Goal: Task Accomplishment & Management: Use online tool/utility

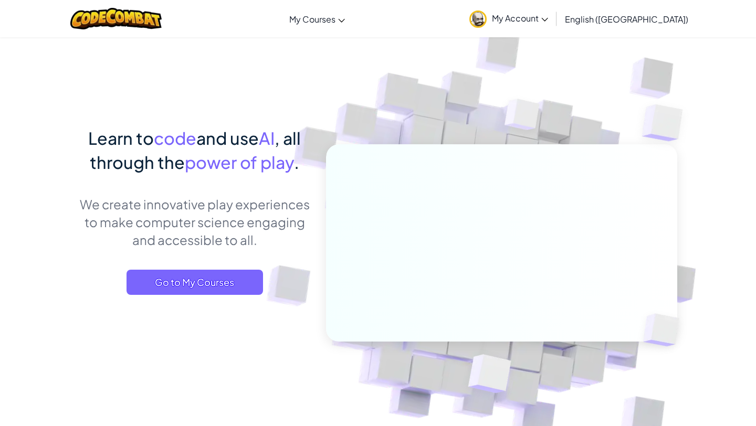
click at [176, 302] on div "Learn to code and use AI , all through the power of play . We create innovative…" at bounding box center [195, 221] width 232 height 190
click at [178, 273] on span "Go to My Courses" at bounding box center [195, 282] width 136 height 25
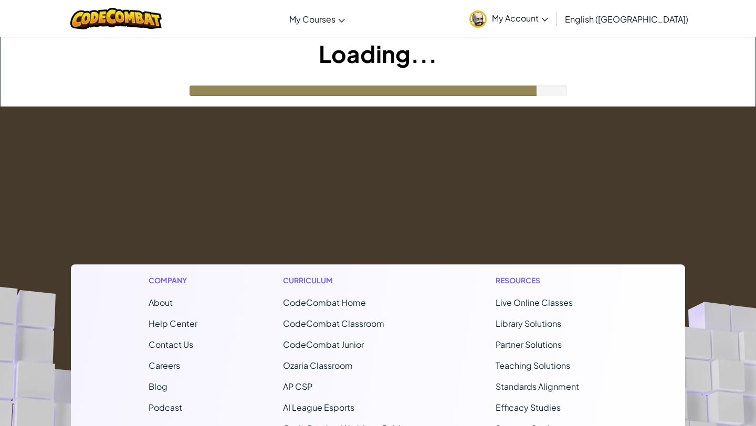
click at [245, 113] on footer "Company About Help Center Contact Us Careers Blog Podcast Curriculum CodeCombat…" at bounding box center [378, 391] width 756 height 569
click at [103, 37] on h1 "Loading..." at bounding box center [378, 53] width 755 height 33
click at [103, 31] on div at bounding box center [116, 18] width 108 height 37
click at [118, 31] on div at bounding box center [116, 18] width 108 height 37
click at [119, 26] on img at bounding box center [116, 19] width 92 height 22
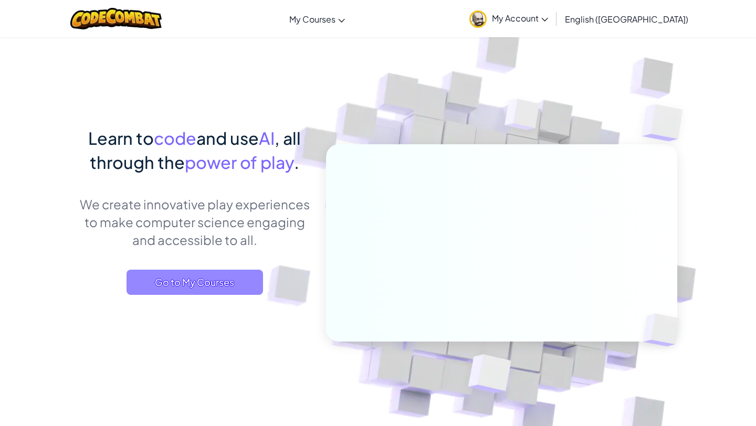
click at [220, 285] on span "Go to My Courses" at bounding box center [195, 282] width 136 height 25
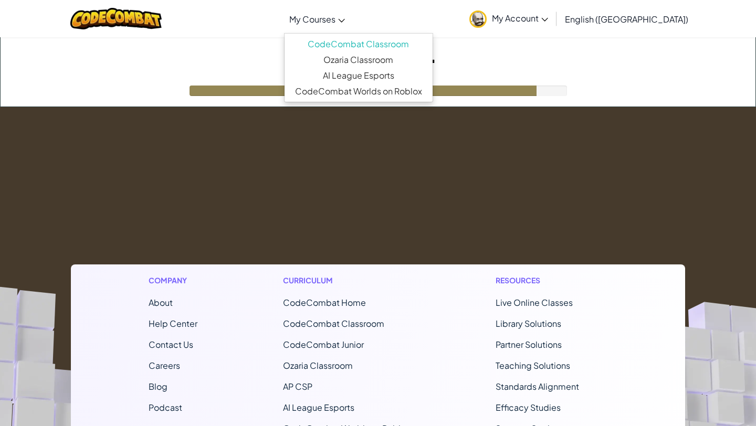
click at [345, 22] on icon at bounding box center [341, 21] width 7 height 4
click at [350, 24] on link "My Courses" at bounding box center [317, 19] width 66 height 28
click at [350, 17] on link "My Courses" at bounding box center [317, 19] width 66 height 28
click at [345, 123] on footer "Company About Help Center Contact Us Careers Blog Podcast Curriculum CodeCombat…" at bounding box center [378, 391] width 756 height 569
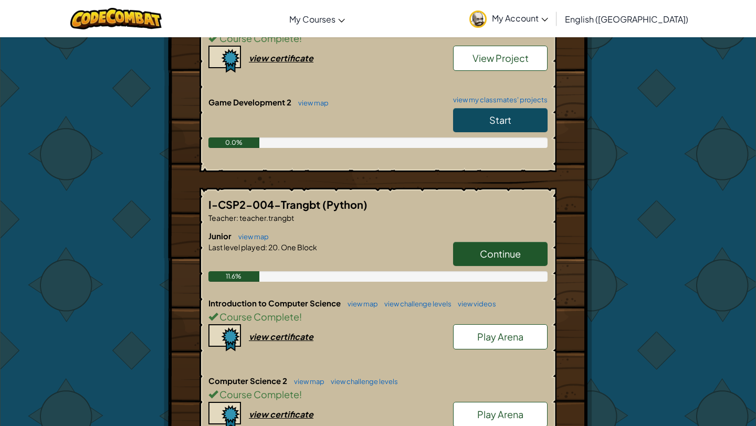
scroll to position [339, 0]
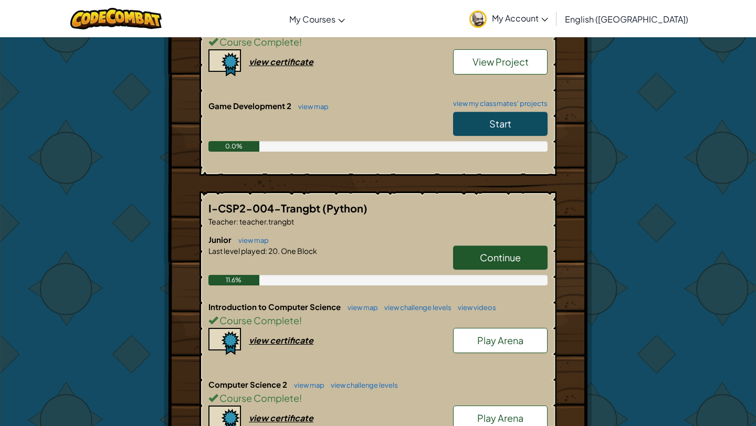
click at [521, 127] on link "Start" at bounding box center [500, 124] width 94 height 24
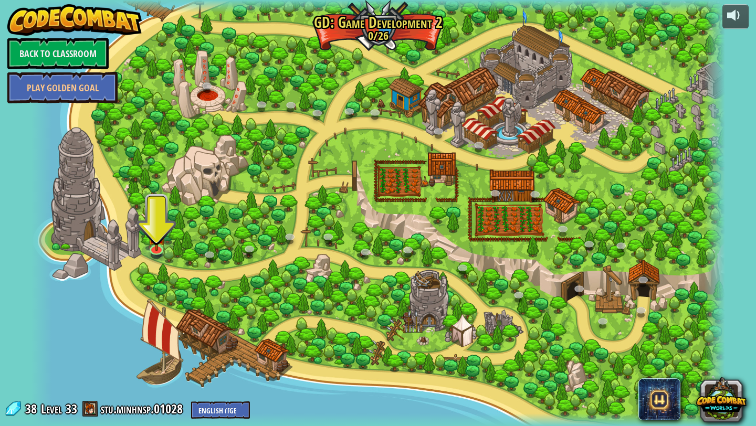
click at [144, 253] on div at bounding box center [378, 213] width 694 height 426
click at [157, 246] on img at bounding box center [157, 228] width 18 height 42
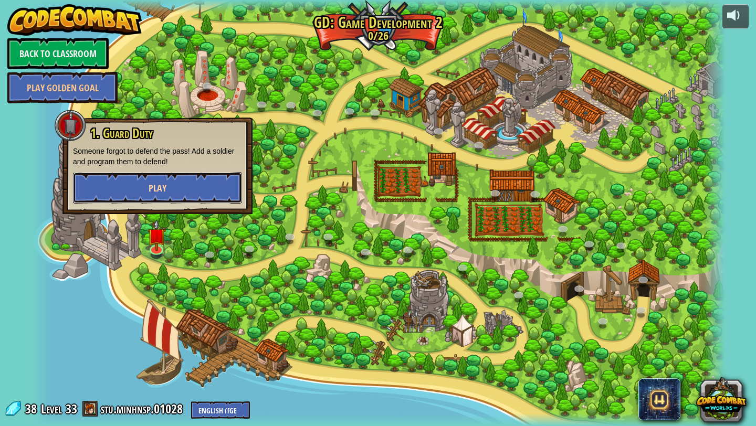
click at [187, 192] on button "Play" at bounding box center [157, 187] width 169 height 31
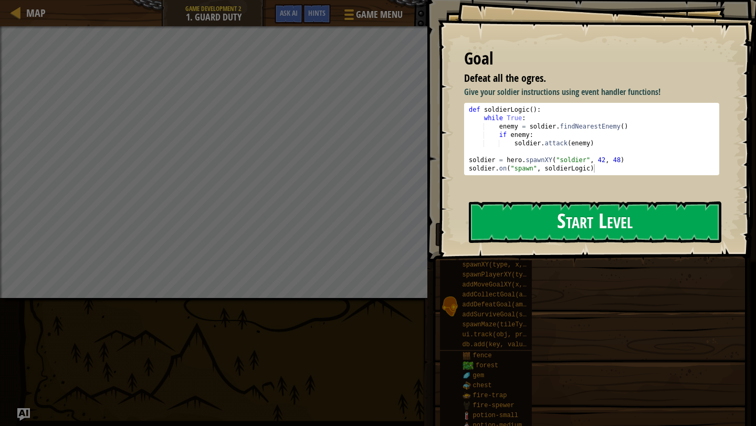
click at [597, 227] on button "Start Level" at bounding box center [595, 222] width 253 height 41
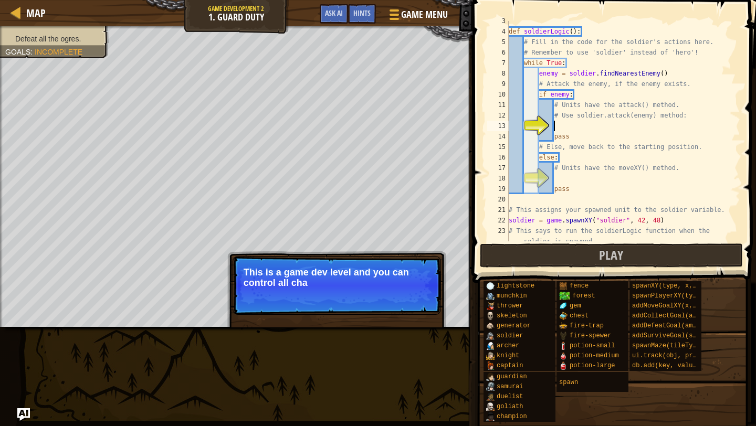
scroll to position [37, 0]
click at [410, 298] on button "Continue" at bounding box center [411, 297] width 44 height 14
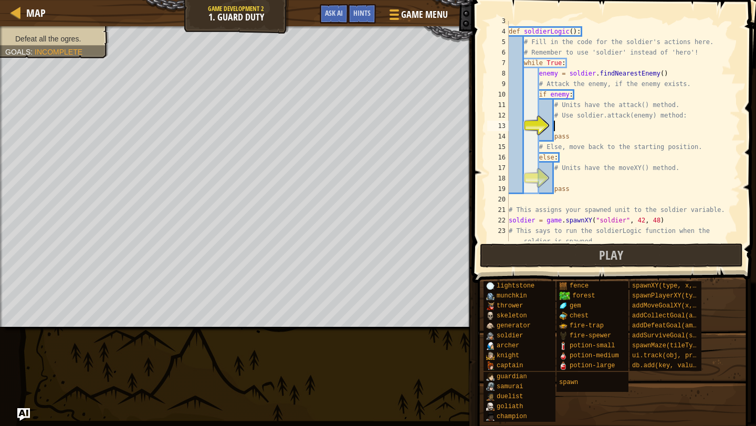
scroll to position [0, 1]
type textarea "s"
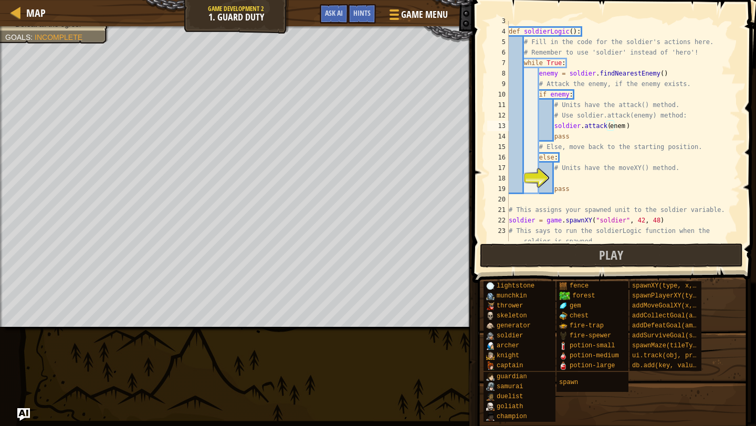
type textarea "enemy"
click at [719, 197] on div "def soldierLogic ( ) : # Fill in the code for the soldier's actions here. # Rem…" at bounding box center [624, 142] width 234 height 252
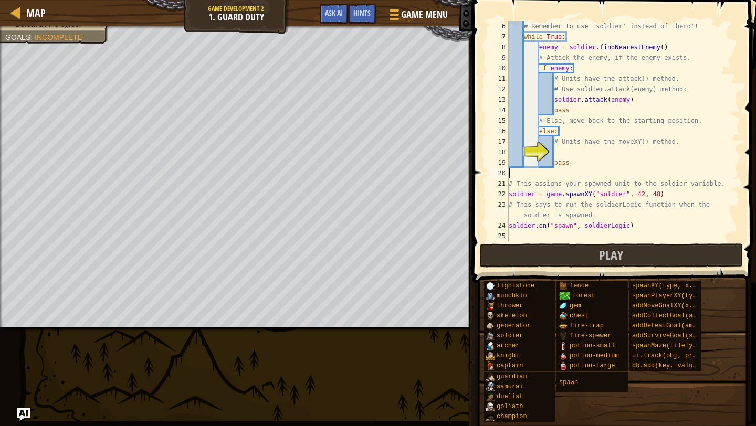
scroll to position [63, 0]
click at [629, 154] on div "# Remember to use 'soldier' instead of 'hero'! while True : enemy = soldier . f…" at bounding box center [624, 141] width 234 height 241
click at [602, 219] on div "# Remember to use 'soldier' instead of 'hero'! while True : enemy = soldier . f…" at bounding box center [624, 141] width 234 height 241
click at [566, 265] on button "Play" at bounding box center [611, 256] width 263 height 24
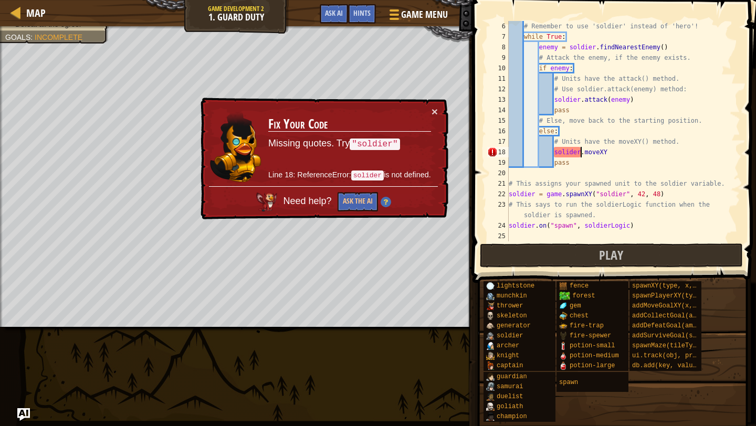
click at [579, 152] on div "# Remember to use 'soldier' instead of 'hero'! while True : enemy = soldier . f…" at bounding box center [624, 141] width 234 height 241
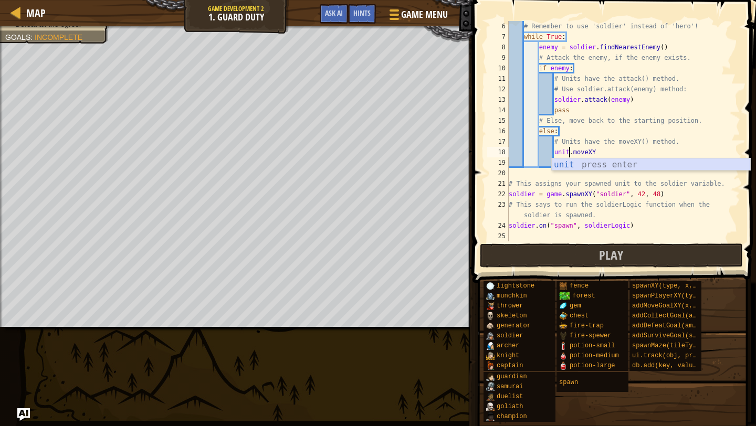
click at [570, 164] on div "unit press enter" at bounding box center [651, 178] width 198 height 38
click at [554, 253] on button "Play" at bounding box center [611, 256] width 263 height 24
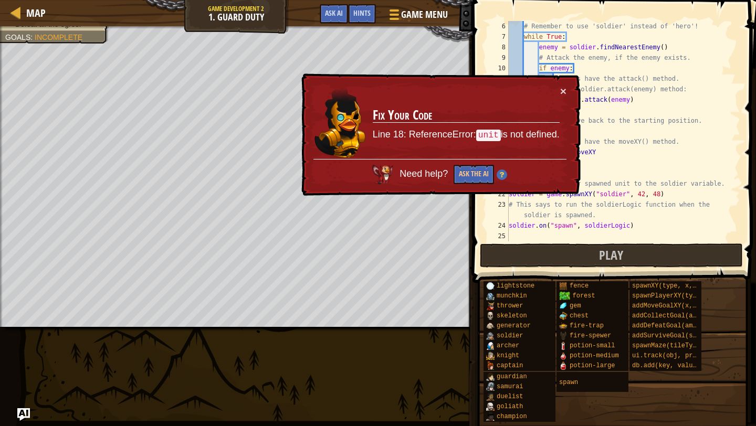
click at [569, 92] on div "× Fix Your Code Line 18: ReferenceError: unit is not defined. Need help? Ask th…" at bounding box center [439, 134] width 281 height 123
click at [568, 88] on div "× Fix Your Code Line 18: ReferenceError: unit is not defined. Need help? Ask th…" at bounding box center [439, 134] width 281 height 123
click at [566, 92] on div "× Fix Your Code Line 18: ReferenceError: unit is not defined. Need help? Ask th…" at bounding box center [439, 134] width 281 height 123
click at [564, 93] on button "×" at bounding box center [563, 91] width 6 height 11
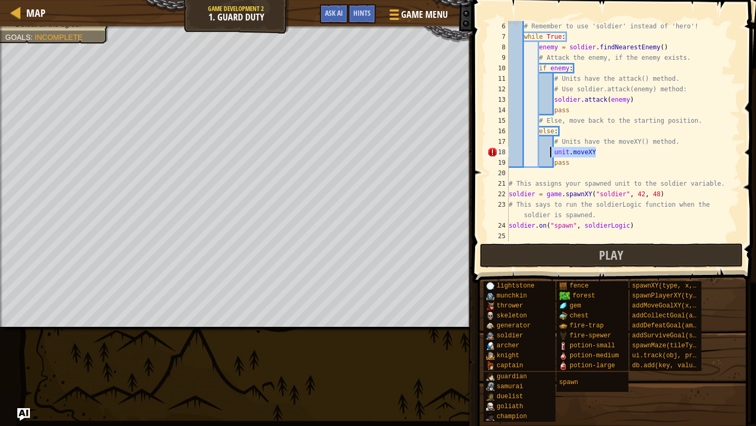
drag, startPoint x: 611, startPoint y: 154, endPoint x: 550, endPoint y: 156, distance: 60.4
click at [550, 156] on div "# Remember to use 'soldier' instead of 'hero'! while True : enemy = soldier . f…" at bounding box center [624, 141] width 234 height 241
click at [559, 153] on div "# Remember to use 'soldier' instead of 'hero'! while True : enemy = soldier . f…" at bounding box center [624, 141] width 234 height 241
drag, startPoint x: 597, startPoint y: 152, endPoint x: 562, endPoint y: 154, distance: 35.2
click at [562, 154] on div "# Remember to use 'soldier' instead of 'hero'! while True : enemy = soldier . f…" at bounding box center [624, 141] width 234 height 241
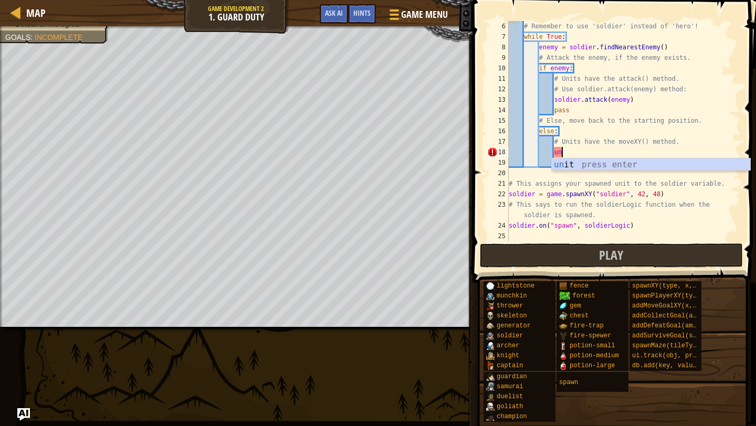
type textarea "u"
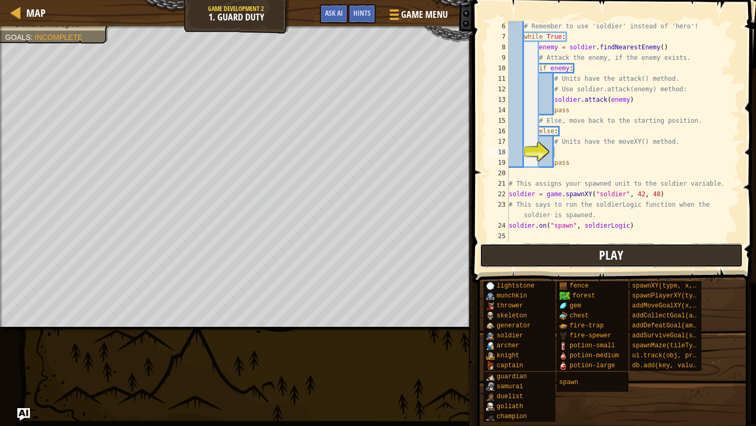
click at [531, 247] on button "Play" at bounding box center [611, 256] width 263 height 24
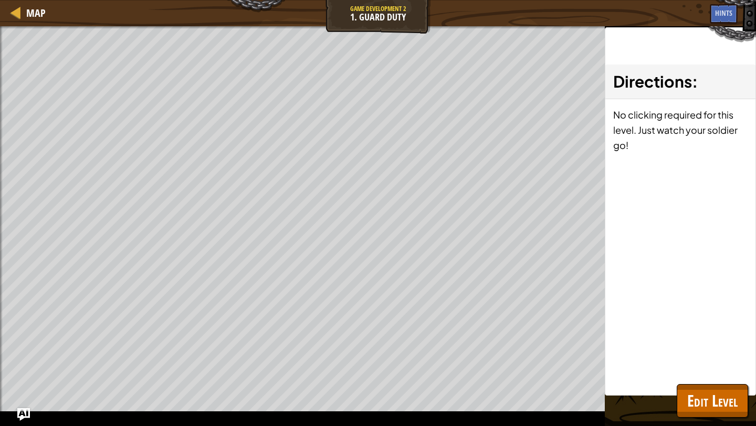
click at [674, 376] on div "Directions : No clicking required for this level. Just watch your soldier go!" at bounding box center [680, 211] width 151 height 369
click at [687, 388] on button "Edit Level" at bounding box center [712, 401] width 71 height 34
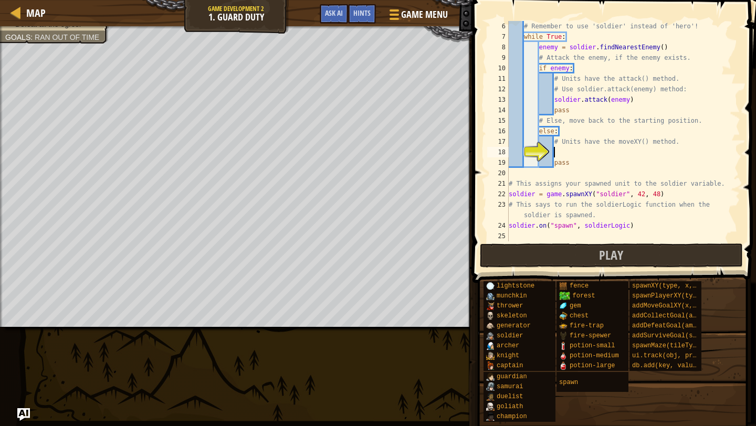
click at [558, 152] on div "# Remember to use 'soldier' instead of 'hero'! while True : enemy = soldier . f…" at bounding box center [624, 141] width 234 height 241
type textarea "soldier.moveXY(42, 48)"
click at [644, 256] on button "Play" at bounding box center [611, 256] width 263 height 24
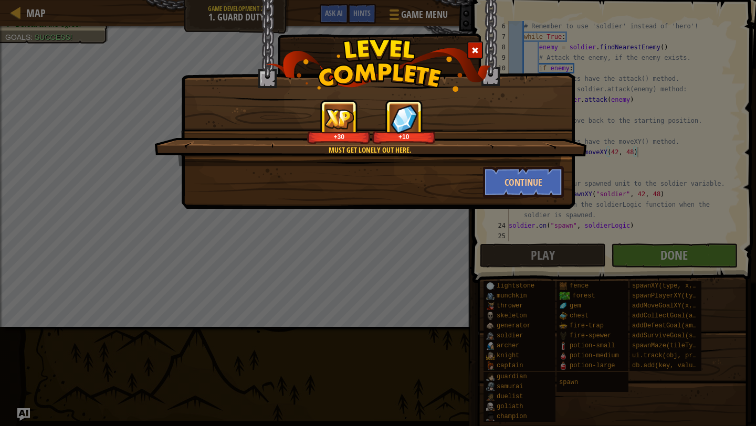
click at [544, 165] on div "Must get lonely out here. +30 +10" at bounding box center [370, 133] width 433 height 67
click at [539, 175] on button "Continue" at bounding box center [523, 181] width 81 height 31
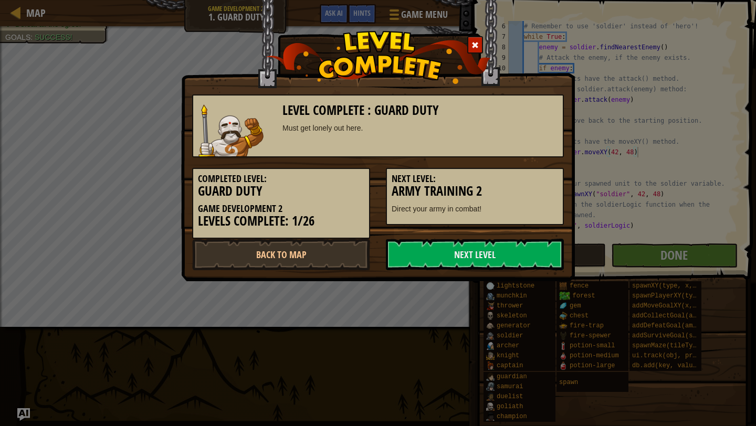
click at [535, 195] on h3 "Army Training 2" at bounding box center [475, 191] width 166 height 14
click at [503, 256] on link "Next Level" at bounding box center [475, 254] width 178 height 31
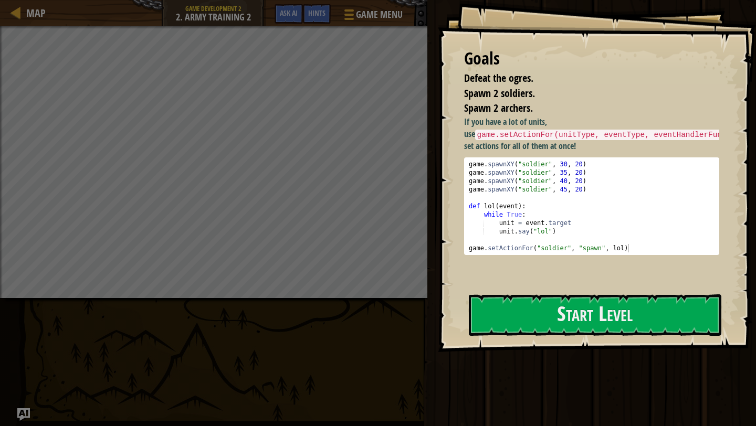
type textarea "game.spawnXY("soldier", 35, 20)"
click at [611, 176] on div "game . spawnXY ( "soldier" , 30 , 20 ) game . spawnXY ( "soldier" , 35 , 20 ) g…" at bounding box center [592, 214] width 250 height 109
click at [611, 299] on button "Start Level" at bounding box center [595, 315] width 253 height 41
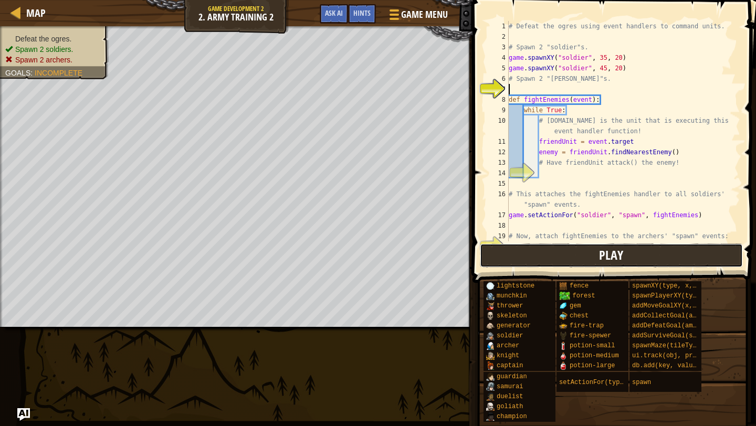
click at [621, 256] on span "Play" at bounding box center [611, 255] width 24 height 17
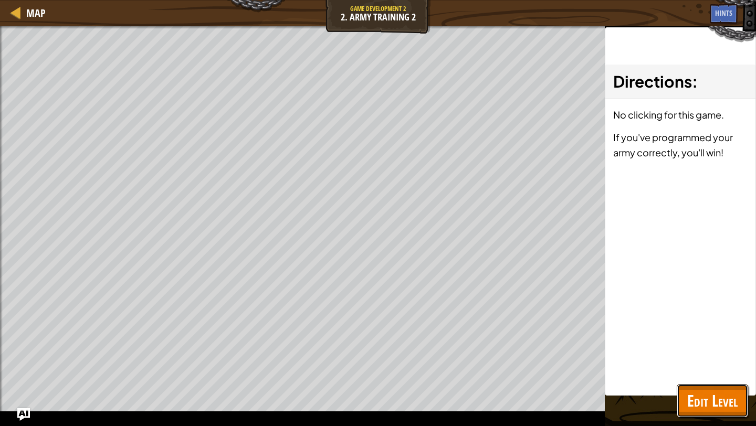
click at [705, 402] on span "Edit Level" at bounding box center [712, 401] width 50 height 22
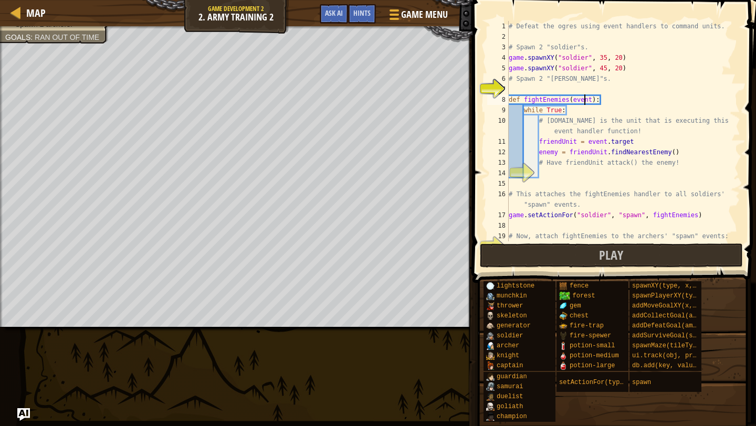
click at [585, 97] on div "# Defeat the ogres using event handlers to command units. # Spawn 2 "soldier"s.…" at bounding box center [624, 141] width 234 height 241
click at [595, 80] on div "# Defeat the ogres using event handlers to command units. # Spawn 2 "soldier"s.…" at bounding box center [624, 141] width 234 height 241
type textarea "# Spawn 2 "archer"s."
click at [596, 88] on div "# Defeat the ogres using event handlers to command units. # Spawn 2 "soldier"s.…" at bounding box center [624, 141] width 234 height 241
drag, startPoint x: 627, startPoint y: 69, endPoint x: 488, endPoint y: 64, distance: 139.2
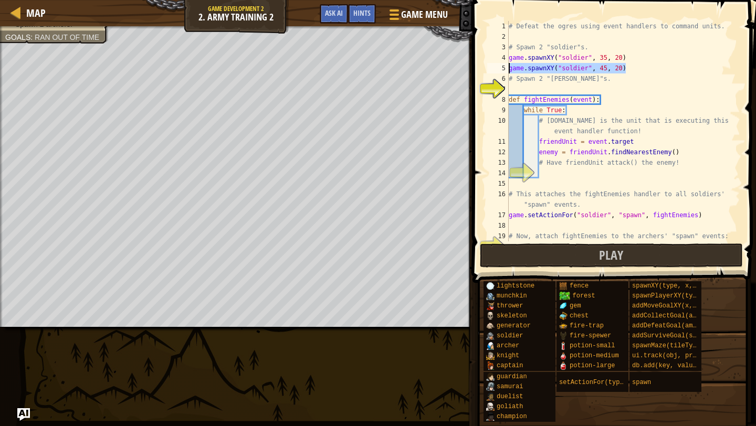
click at [488, 64] on div "1 2 3 4 5 6 7 8 9 10 11 12 13 14 15 16 17 18 19 20 # Defeat the ogres using eve…" at bounding box center [612, 131] width 255 height 220
click at [638, 72] on div "# Defeat the ogres using event handlers to command units. # Spawn 2 "soldier"s.…" at bounding box center [624, 131] width 234 height 220
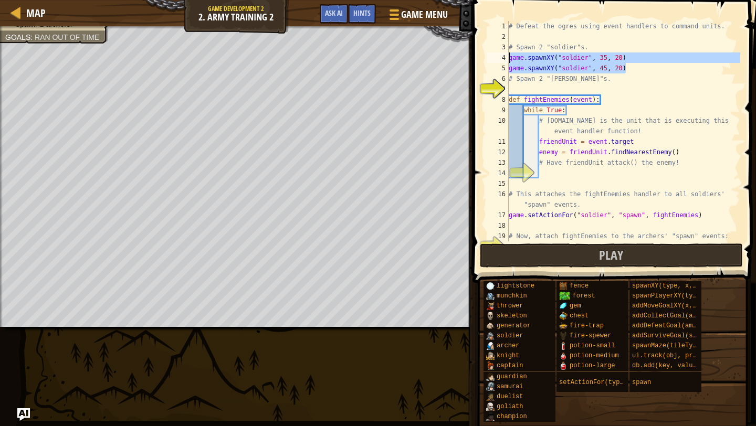
drag, startPoint x: 638, startPoint y: 72, endPoint x: 507, endPoint y: 62, distance: 131.1
click at [507, 62] on div "game.spawnXY("soldier", 45, 20) 1 2 3 4 5 6 7 8 9 10 11 12 13 14 15 16 17 18 19…" at bounding box center [612, 131] width 255 height 220
type textarea "game.spawnXY("soldier", 35, 20) game.spawnXY("soldier", 45, 20)"
click at [544, 85] on div "# Defeat the ogres using event handlers to command units. # Spawn 2 "soldier"s.…" at bounding box center [624, 141] width 234 height 241
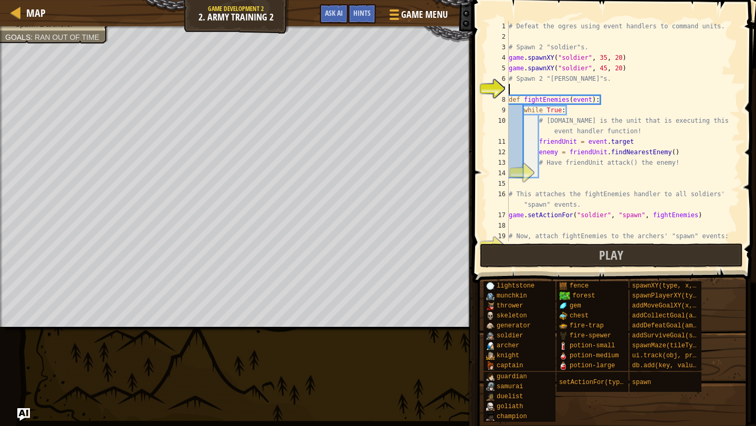
paste textarea "game.spawnXY("soldier", 45, 20)"
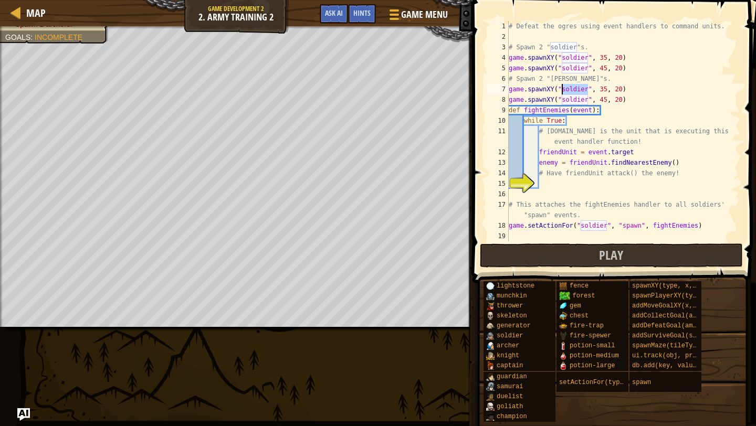
drag, startPoint x: 588, startPoint y: 89, endPoint x: 563, endPoint y: 92, distance: 25.3
click at [563, 92] on div "# Defeat the ogres using event handlers to command units. # Spawn 2 "soldier"s.…" at bounding box center [624, 141] width 234 height 241
type textarea "# Have friendUnit attack() the enemy!"
type textarea "enemy)"
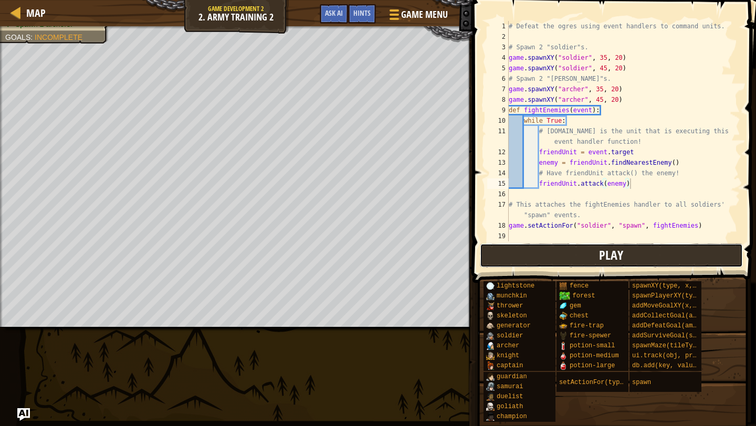
click at [634, 249] on button "Play" at bounding box center [611, 256] width 263 height 24
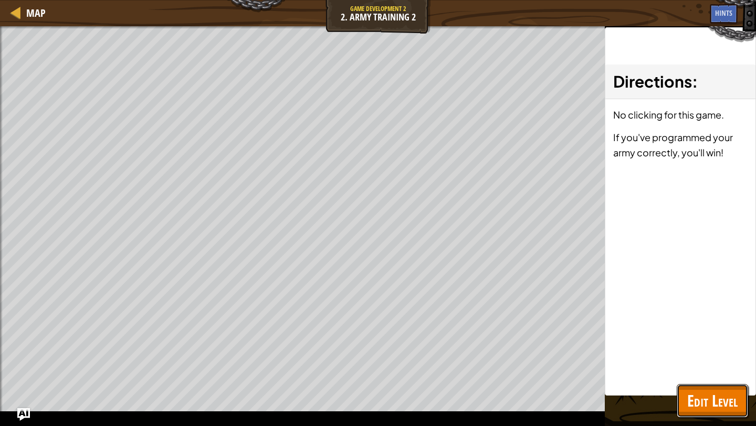
click at [680, 405] on button "Edit Level" at bounding box center [712, 401] width 71 height 34
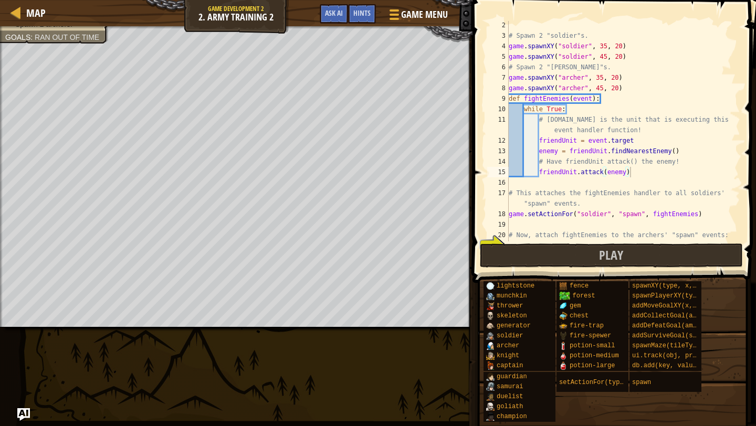
scroll to position [31, 0]
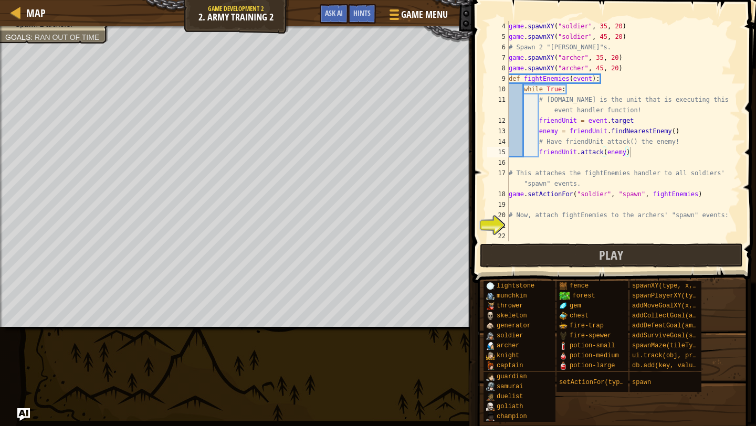
click at [542, 234] on div "game . spawnXY ( "soldier" , 35 , 20 ) game . spawnXY ( "soldier" , 45 , 20 ) #…" at bounding box center [624, 141] width 234 height 241
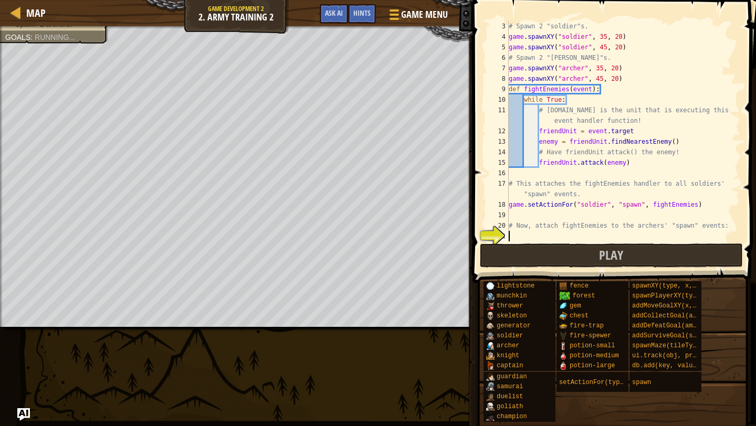
scroll to position [21, 0]
drag, startPoint x: 702, startPoint y: 203, endPoint x: 500, endPoint y: 201, distance: 202.7
click at [500, 201] on div "3 4 5 6 7 8 9 10 11 12 13 14 15 16 17 18 19 20 21 # Spawn 2 "soldier"s. game . …" at bounding box center [612, 131] width 255 height 220
type textarea "game.setActionFor("soldier", "spawn", fightEnemies)"
click at [533, 237] on div "# Spawn 2 "soldier"s. game . spawnXY ( "soldier" , 35 , 20 ) game . spawnXY ( "…" at bounding box center [624, 141] width 234 height 241
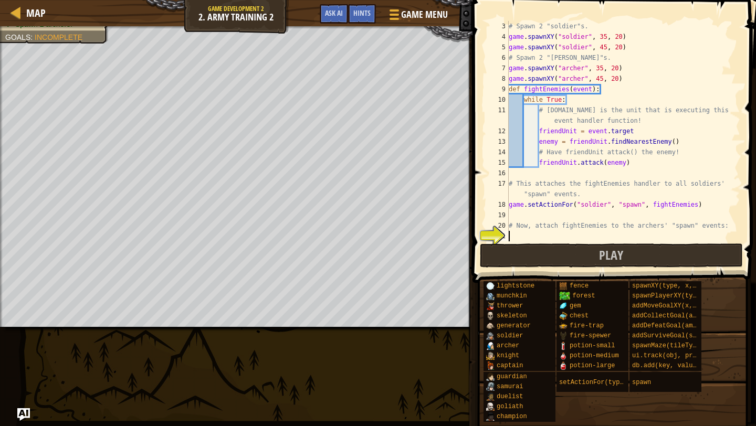
paste textarea "game.setActionFor("soldier", "spawn", fightEnemies)"
drag, startPoint x: 604, startPoint y: 235, endPoint x: 582, endPoint y: 240, distance: 22.7
click at [582, 240] on div "# Spawn 2 "soldier"s. game . spawnXY ( "soldier" , 35 , 20 ) game . spawnXY ( "…" at bounding box center [624, 141] width 234 height 241
type textarea "game.setActionFor("archer", "spawn", fightEnemies)"
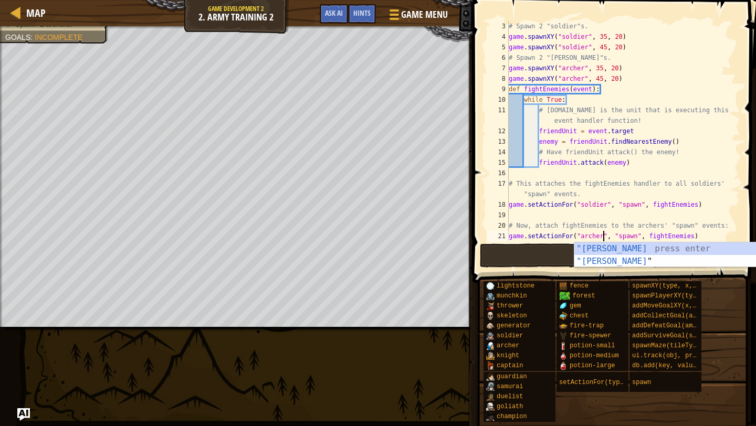
click at [541, 212] on div "# Spawn 2 "soldier"s. game . spawnXY ( "soldier" , 35 , 20 ) game . spawnXY ( "…" at bounding box center [624, 141] width 234 height 241
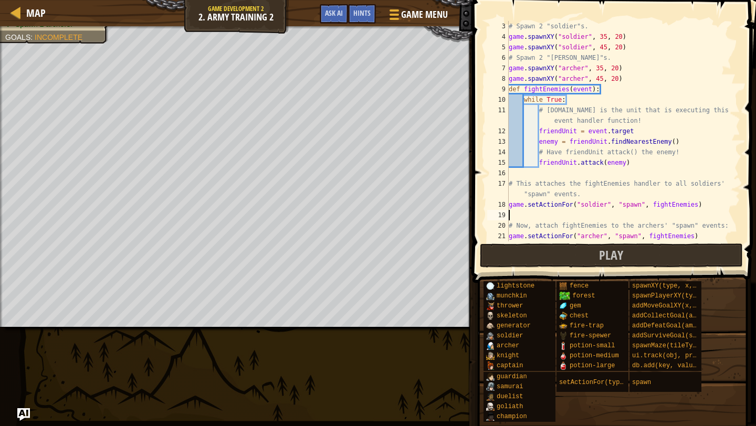
scroll to position [0, 0]
click at [528, 250] on button "Play" at bounding box center [611, 256] width 263 height 24
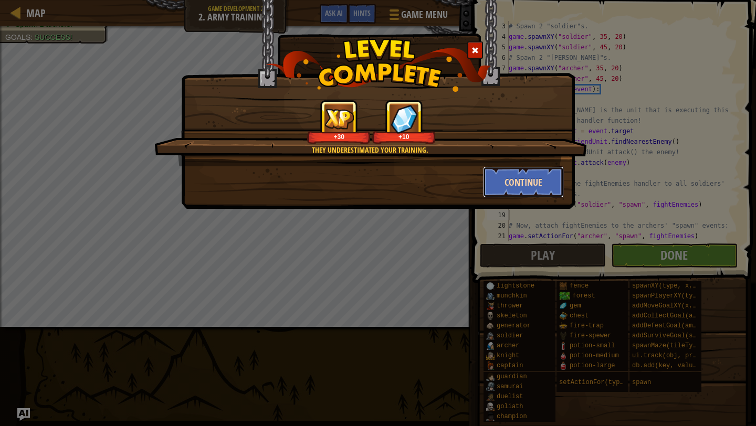
click at [517, 188] on button "Continue" at bounding box center [523, 181] width 81 height 31
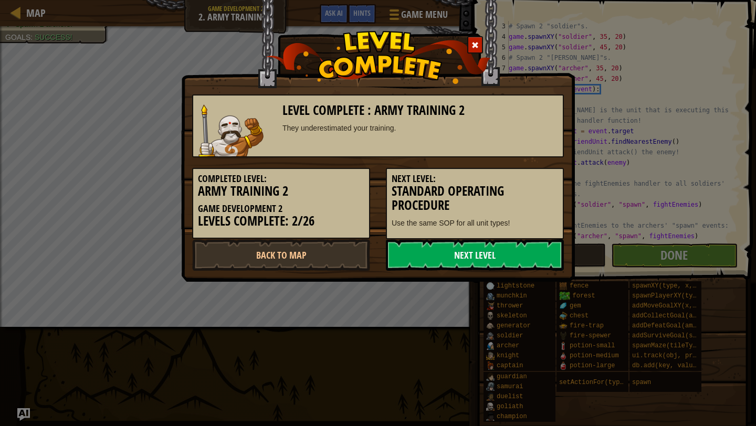
click at [492, 260] on link "Next Level" at bounding box center [475, 254] width 178 height 31
click at [500, 254] on link "Next Level" at bounding box center [475, 254] width 178 height 31
click at [475, 251] on link "Next Level" at bounding box center [475, 254] width 178 height 31
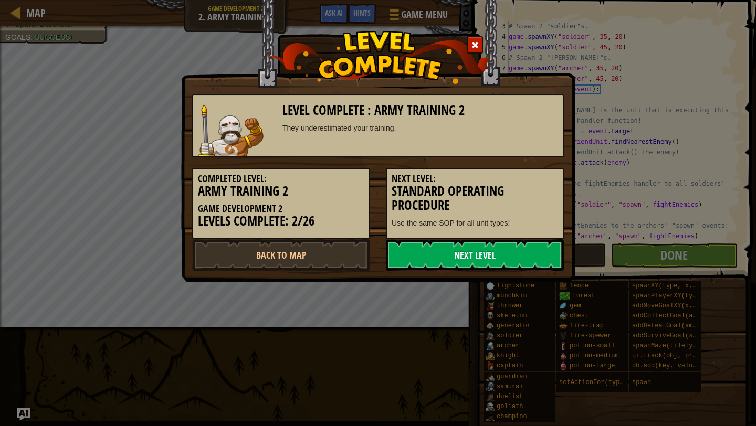
click at [475, 251] on link "Next Level" at bounding box center [475, 254] width 178 height 31
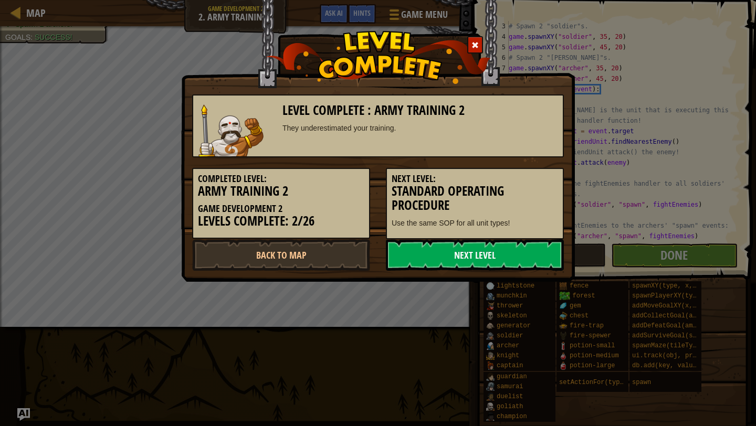
click at [475, 251] on link "Next Level" at bounding box center [475, 254] width 178 height 31
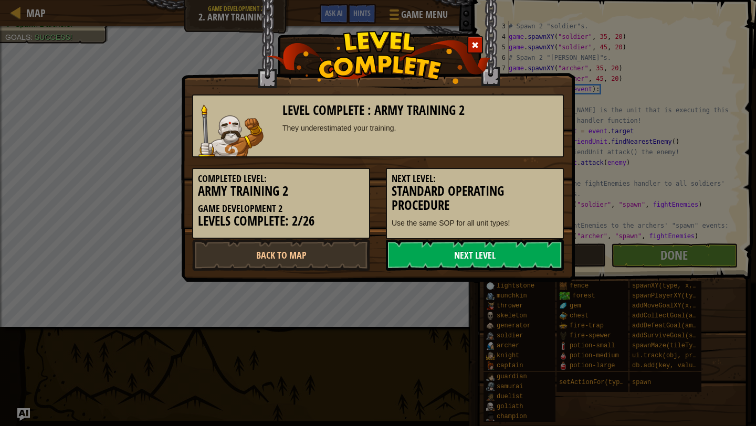
click at [475, 251] on link "Next Level" at bounding box center [475, 254] width 178 height 31
click at [475, 263] on link "Next Level" at bounding box center [475, 254] width 178 height 31
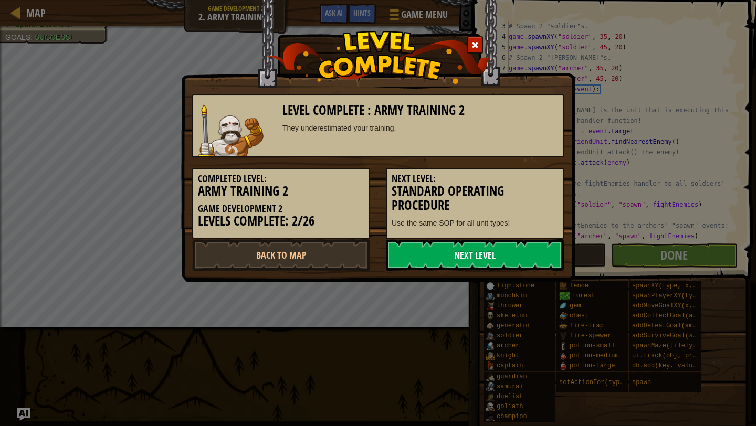
click at [475, 263] on link "Next Level" at bounding box center [475, 254] width 178 height 31
click at [335, 253] on link "Back to Map" at bounding box center [281, 254] width 178 height 31
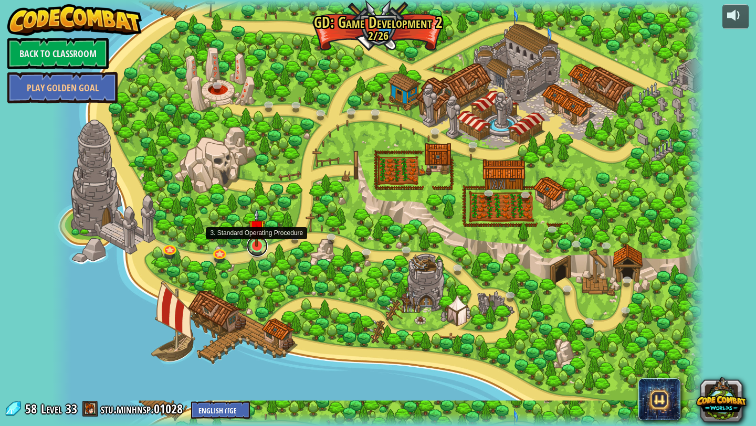
click at [253, 248] on link at bounding box center [257, 246] width 21 height 21
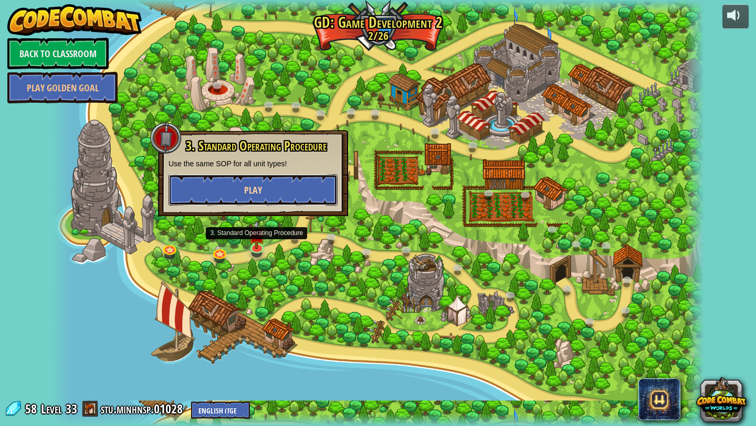
click at [268, 184] on button "Play" at bounding box center [253, 189] width 169 height 31
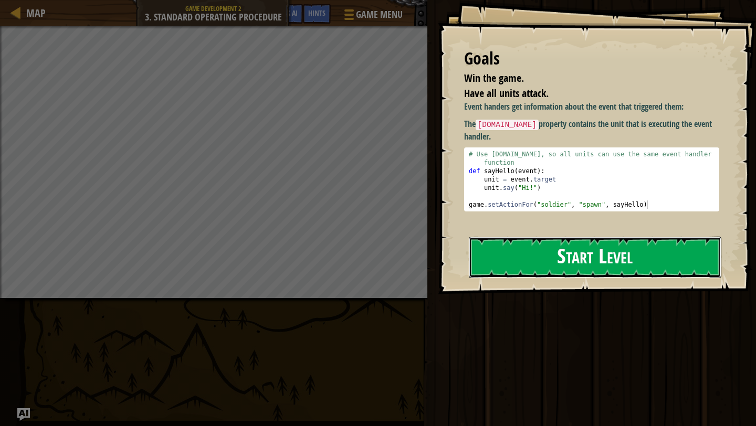
click at [671, 261] on button "Start Level" at bounding box center [595, 257] width 253 height 41
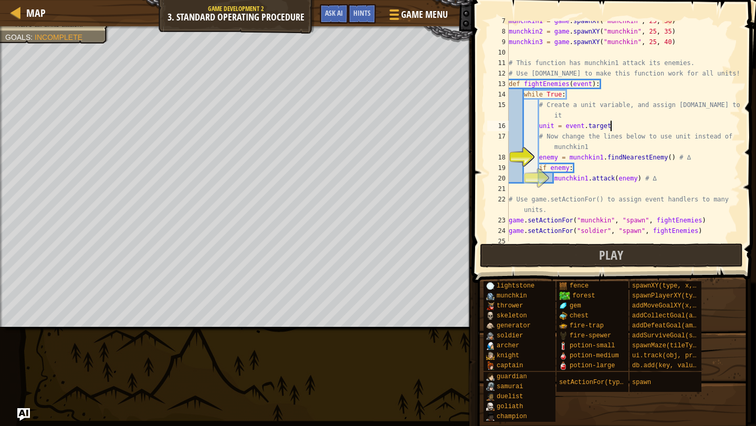
click at [603, 154] on div "munchkin1 = game . spawnXY ( "munchkin" , 25 , 30 ) munchkin2 = game . spawnXY …" at bounding box center [624, 136] width 234 height 241
type textarea "munchkin1.attack(enemy) # ∆"
type textarea "unit"
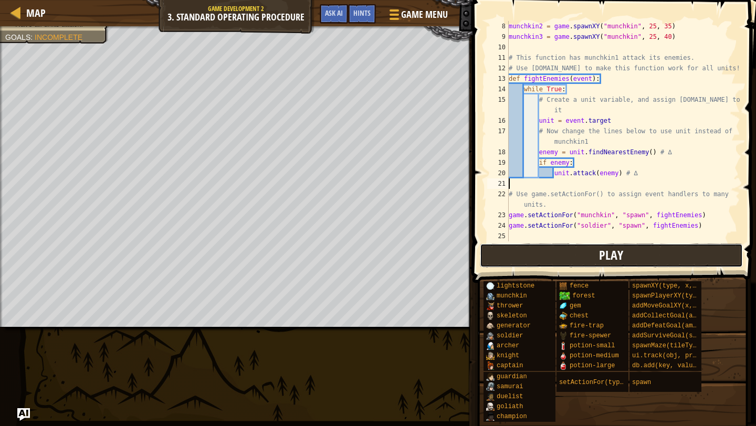
click at [645, 256] on button "Play" at bounding box center [611, 256] width 263 height 24
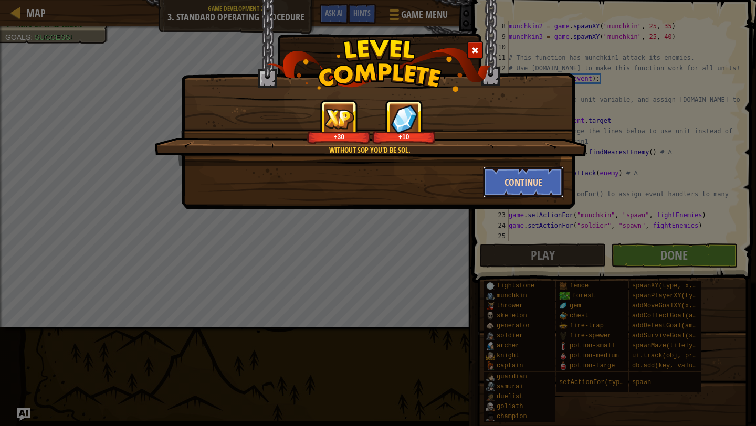
click at [522, 181] on button "Continue" at bounding box center [523, 181] width 81 height 31
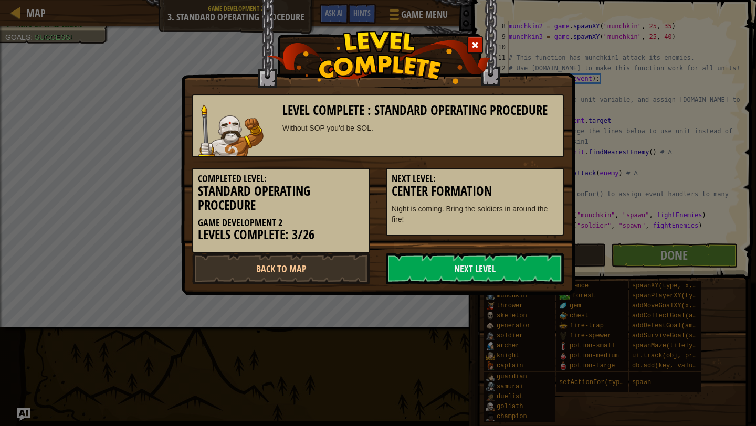
click at [454, 290] on div "Level Complete : Standard Operating Procedure Without SOP you'd be SOL. Complet…" at bounding box center [378, 148] width 394 height 296
click at [446, 280] on link "Next Level" at bounding box center [475, 268] width 178 height 31
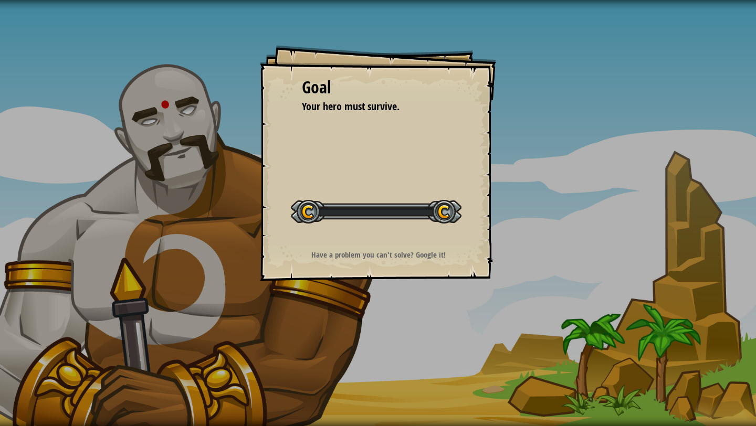
click at [429, 267] on div "Goal Your hero must survive. Start Level Error loading from server. Try refresh…" at bounding box center [378, 163] width 236 height 236
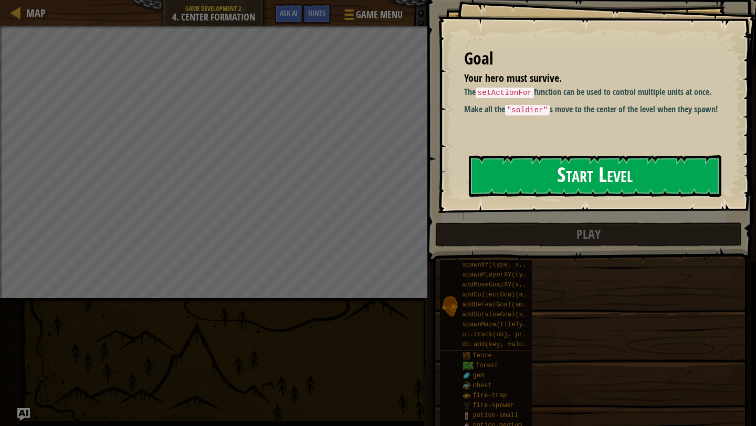
click at [511, 178] on button "Start Level" at bounding box center [595, 175] width 253 height 41
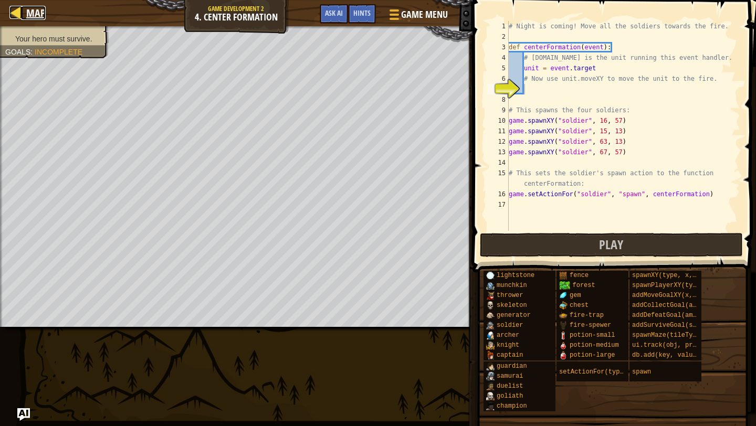
click at [19, 16] on div at bounding box center [15, 12] width 13 height 13
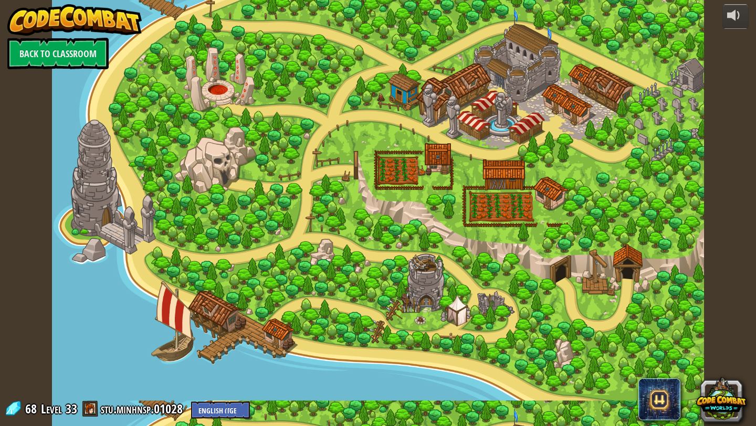
click at [282, 213] on div at bounding box center [378, 213] width 652 height 426
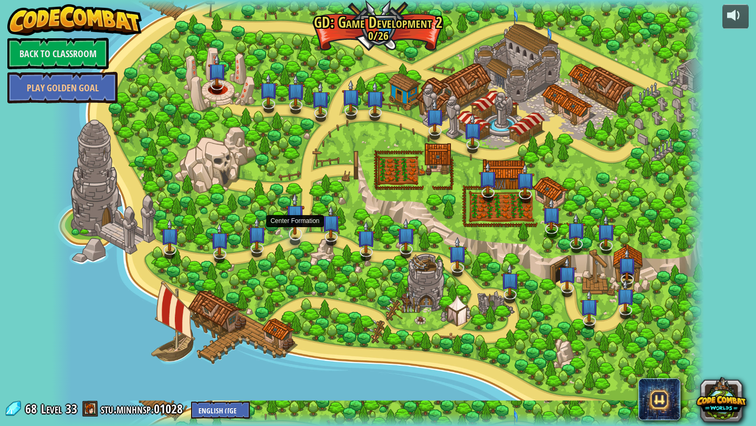
click at [290, 233] on img at bounding box center [295, 214] width 18 height 43
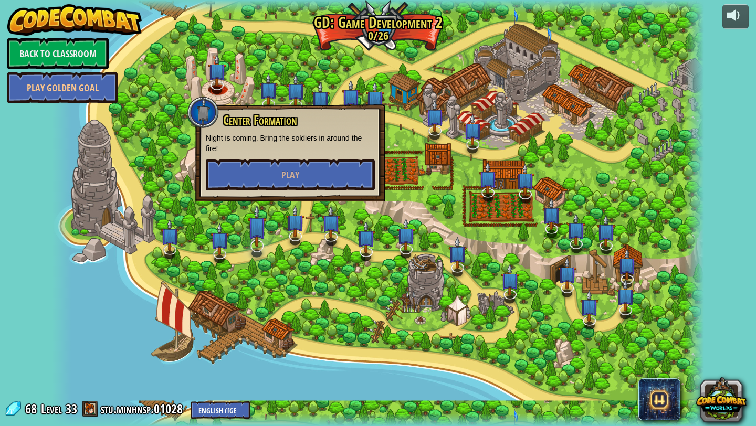
click at [249, 245] on img at bounding box center [257, 226] width 18 height 43
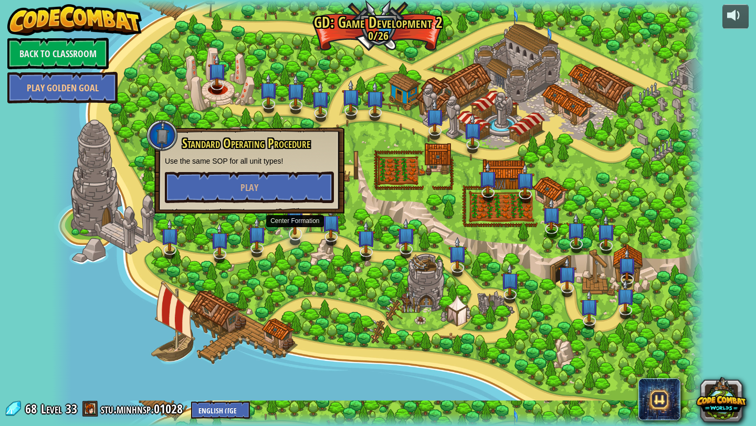
click at [287, 230] on img at bounding box center [295, 214] width 18 height 43
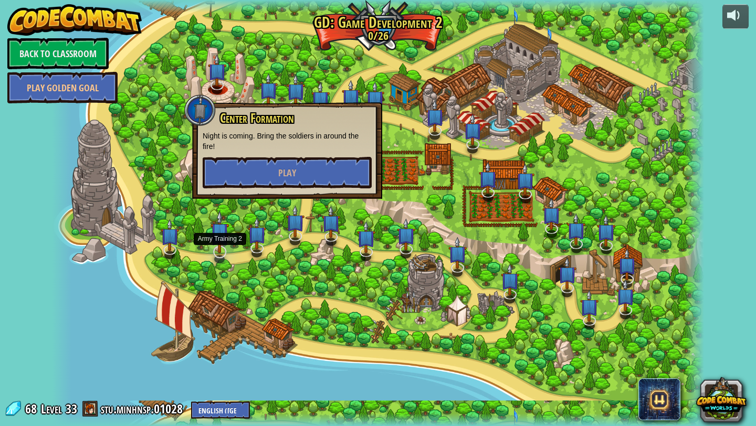
click at [214, 253] on img at bounding box center [220, 232] width 18 height 43
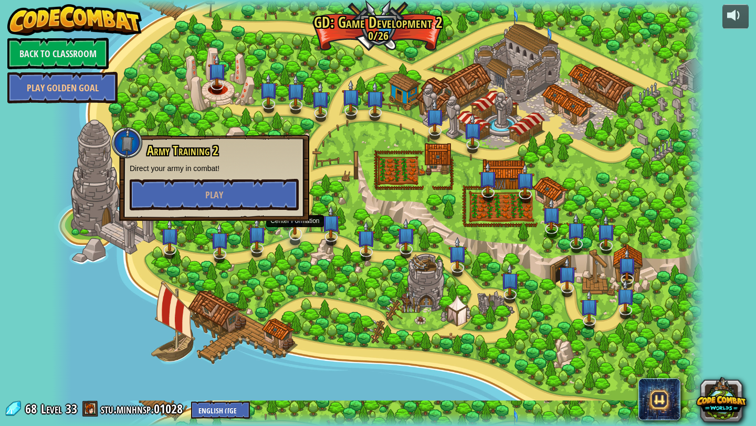
click at [289, 235] on img at bounding box center [295, 214] width 18 height 43
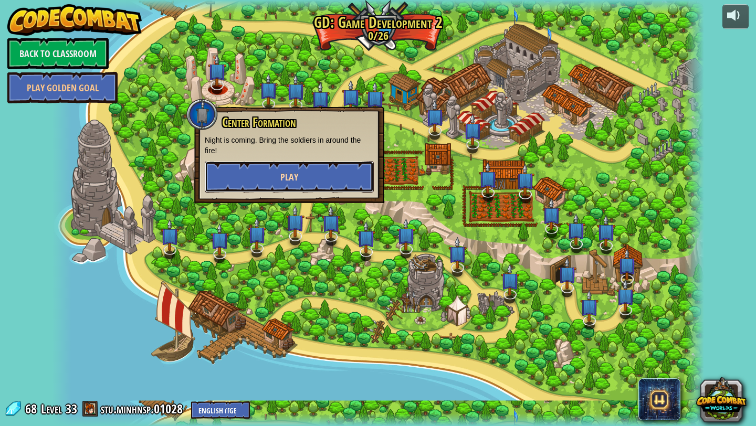
click at [255, 188] on button "Play" at bounding box center [289, 176] width 169 height 31
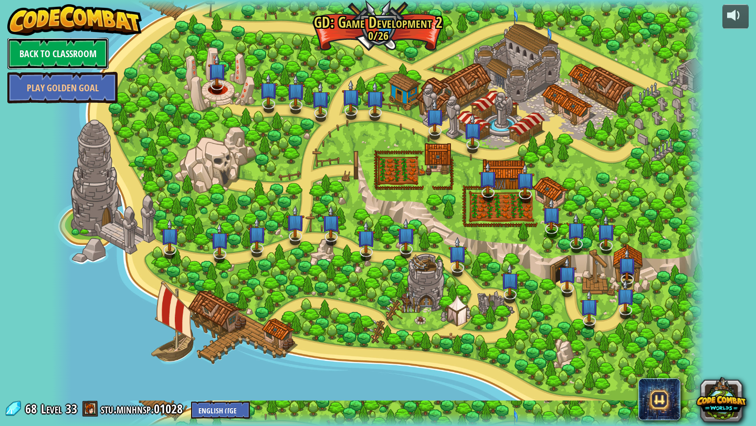
click at [93, 58] on link "Back to Classroom" at bounding box center [57, 53] width 101 height 31
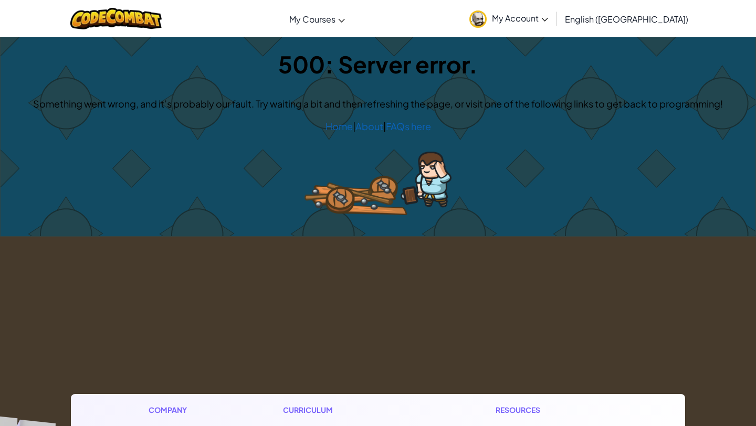
scroll to position [13, 0]
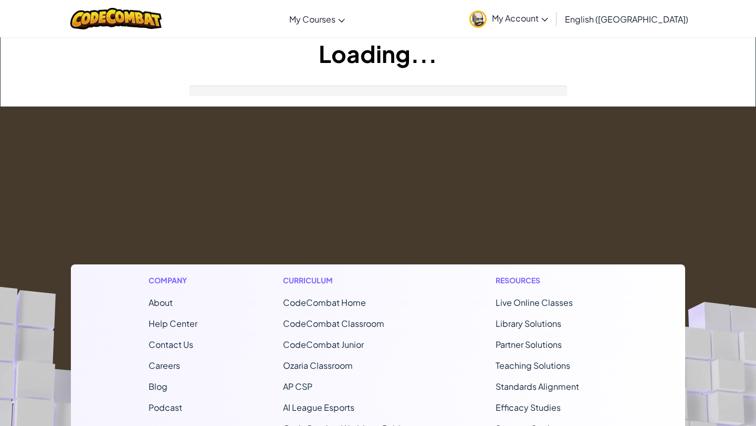
scroll to position [13, 0]
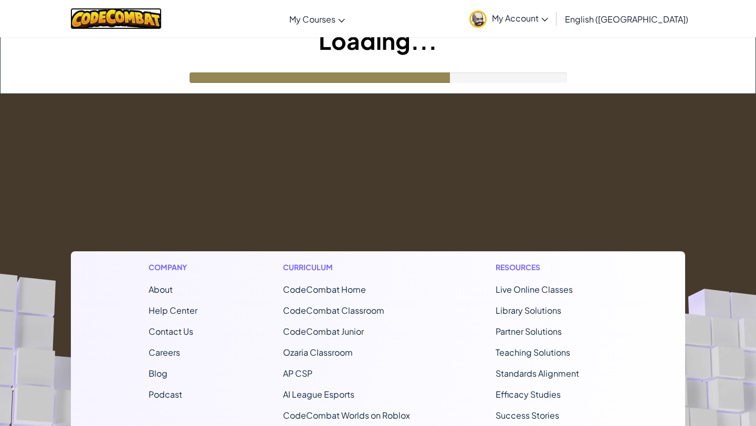
click at [101, 19] on img at bounding box center [116, 19] width 92 height 22
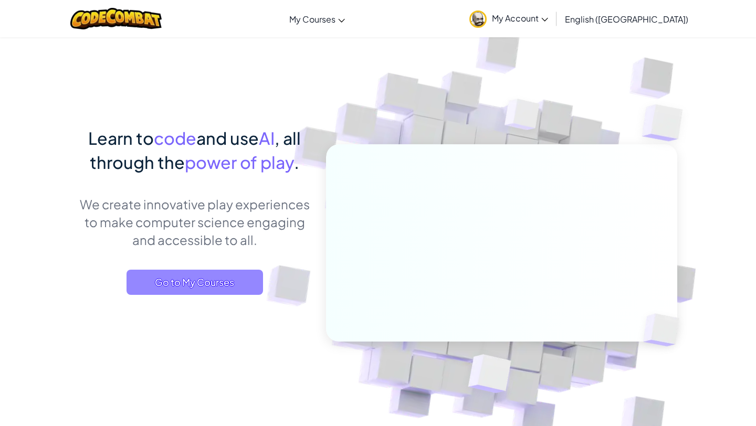
click at [208, 278] on span "Go to My Courses" at bounding box center [195, 282] width 136 height 25
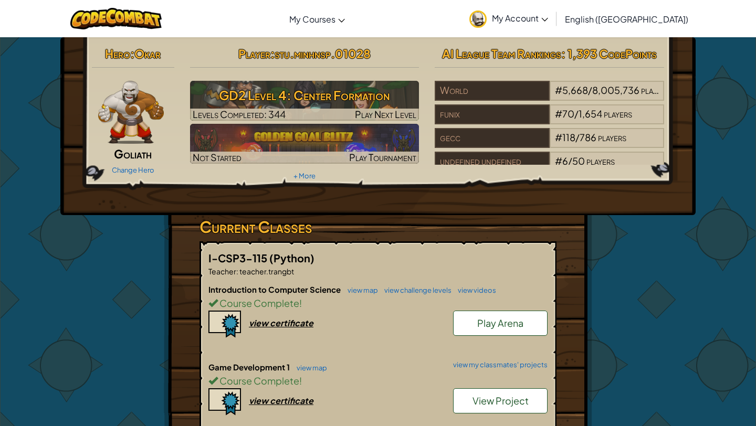
click at [548, 22] on span "My Account" at bounding box center [520, 18] width 56 height 11
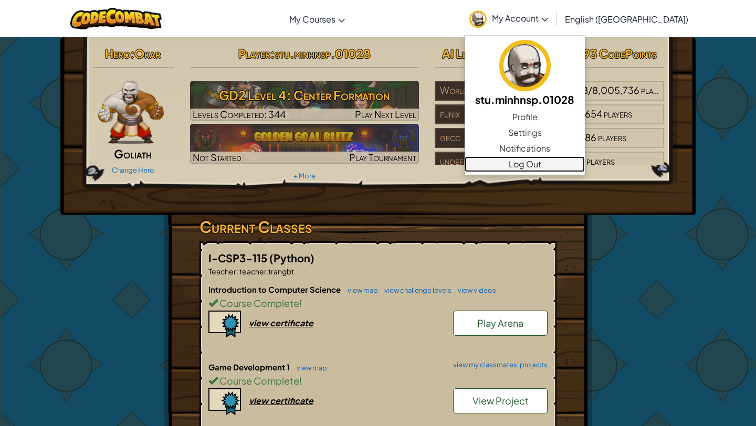
click at [583, 169] on link "Log Out" at bounding box center [525, 164] width 120 height 16
